Goal: Task Accomplishment & Management: Manage account settings

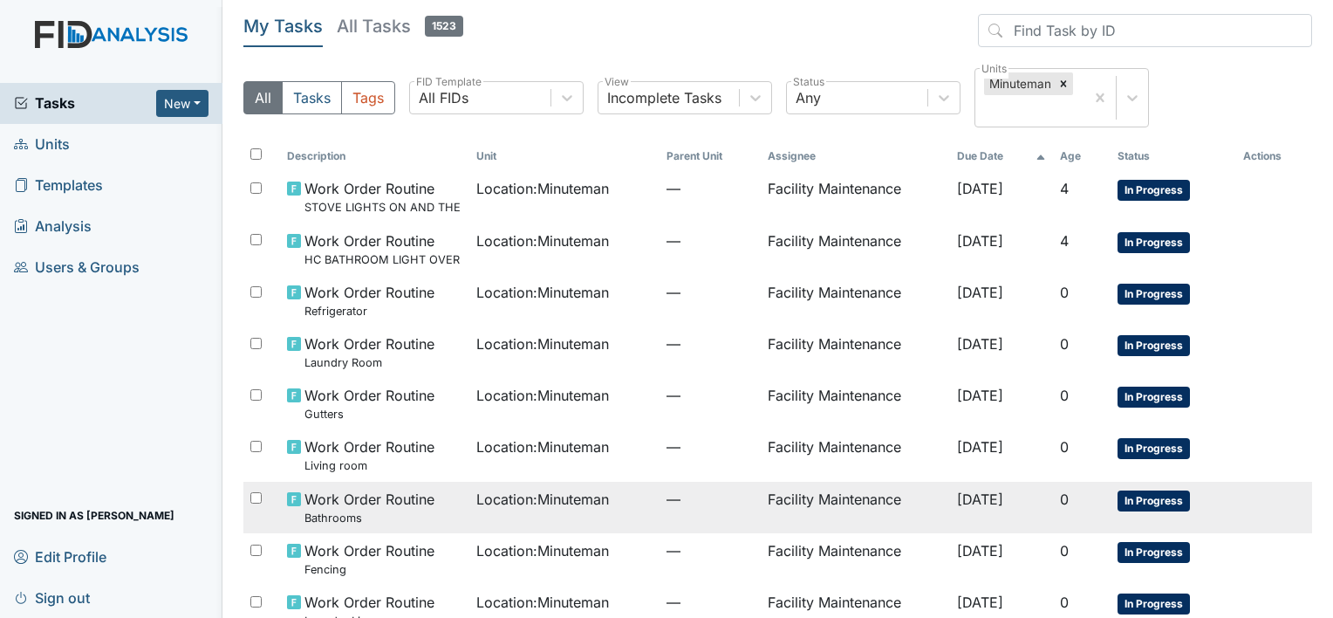
scroll to position [241, 0]
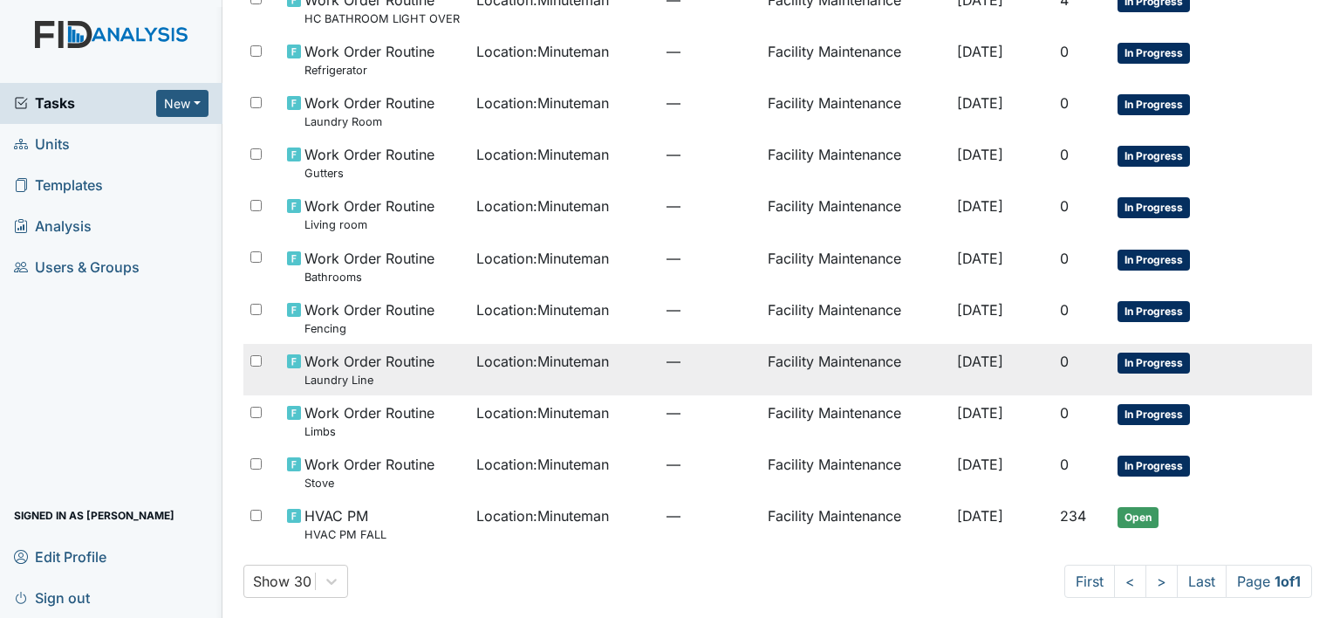
click at [322, 372] on small "Laundry Line" at bounding box center [369, 380] width 130 height 17
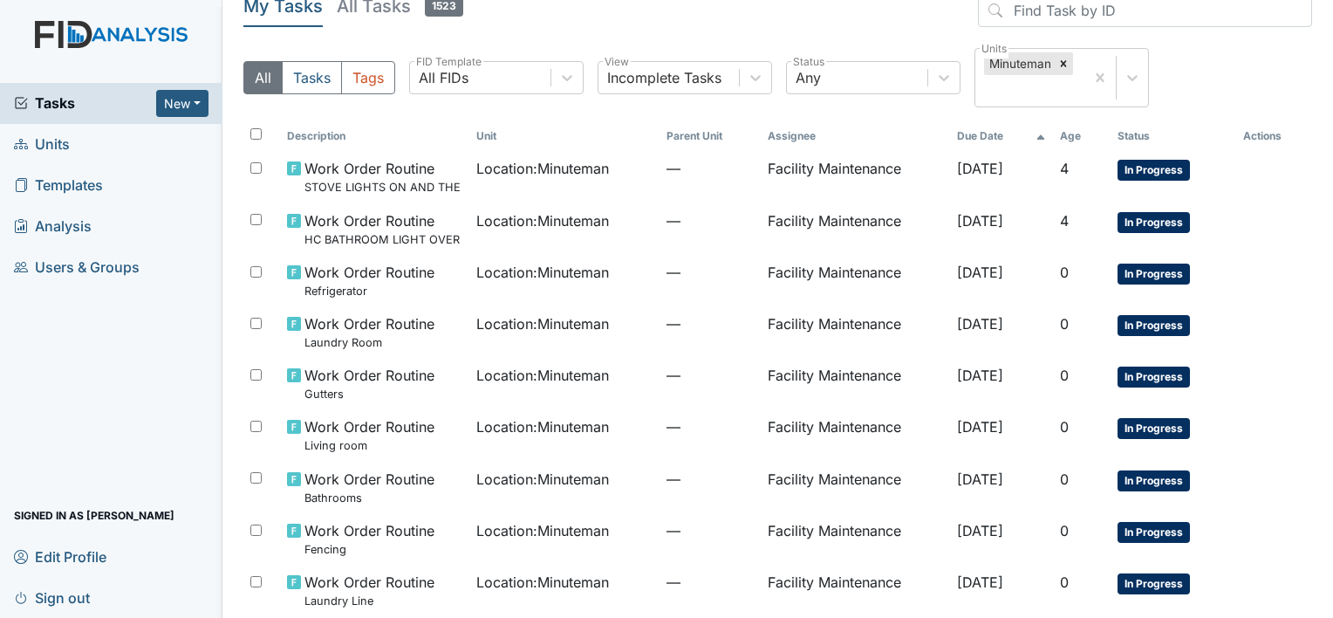
scroll to position [0, 0]
